Goal: Communication & Community: Ask a question

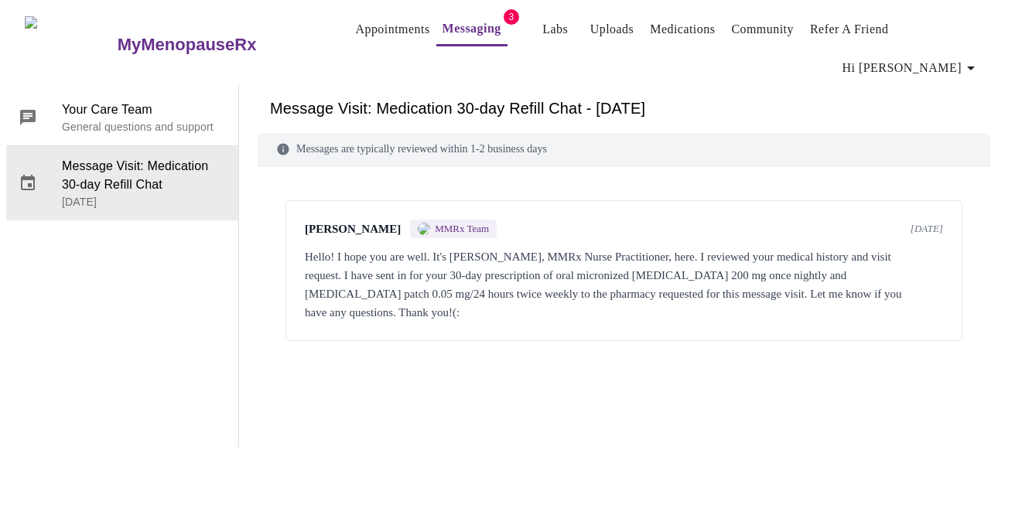
scroll to position [58, 0]
